Goal: Find contact information

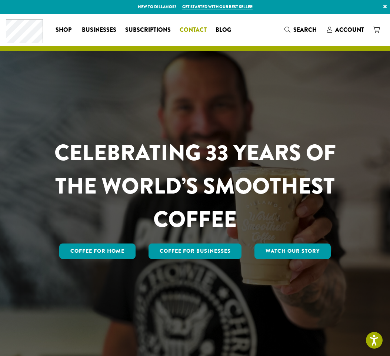
click at [191, 30] on span "Contact" at bounding box center [193, 30] width 27 height 9
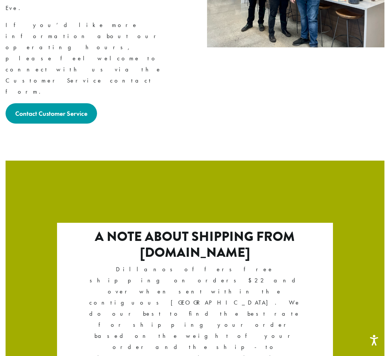
scroll to position [1164, 0]
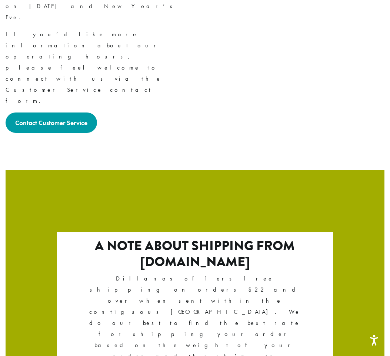
scroll to position [1164, 0]
